Goal: Task Accomplishment & Management: Manage account settings

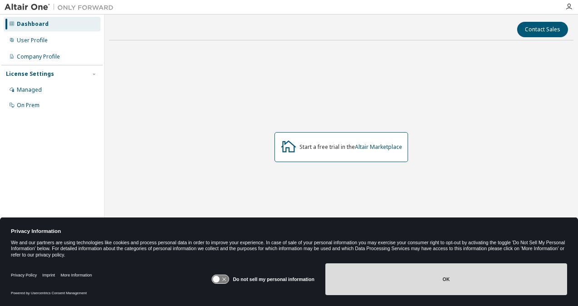
click at [439, 276] on button "OK" at bounding box center [447, 280] width 242 height 32
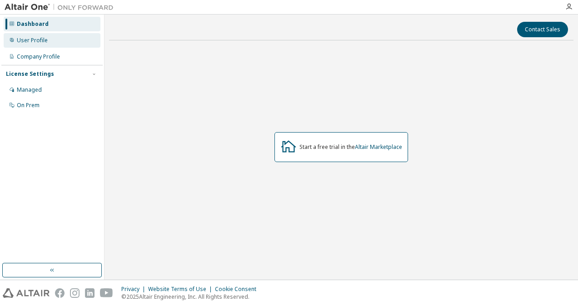
click at [62, 44] on div "User Profile" at bounding box center [52, 40] width 97 height 15
